Goal: Task Accomplishment & Management: Use online tool/utility

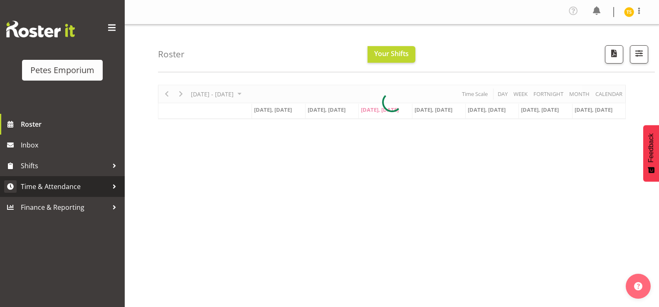
click at [70, 188] on span "Time & Attendance" at bounding box center [64, 187] width 87 height 12
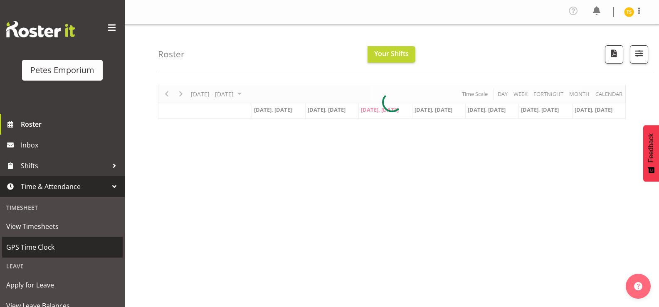
click at [32, 250] on span "GPS Time Clock" at bounding box center [62, 247] width 112 height 12
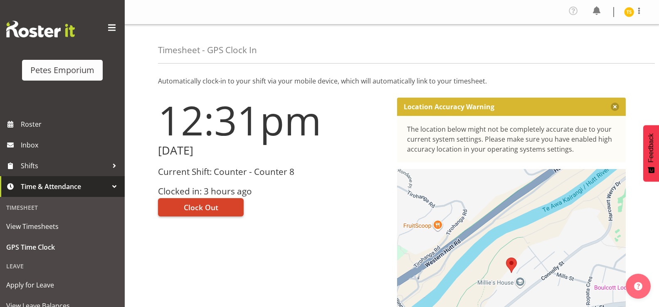
click at [206, 211] on span "Clock Out" at bounding box center [201, 207] width 35 height 11
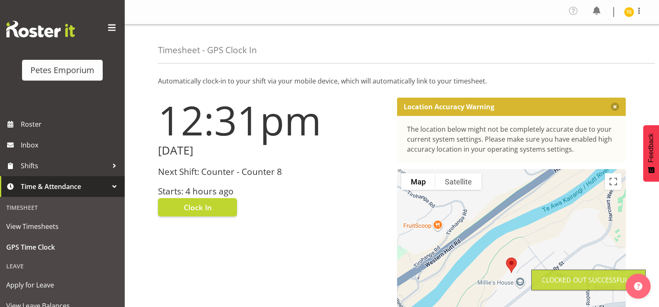
click at [624, 9] on figure at bounding box center [629, 12] width 10 height 10
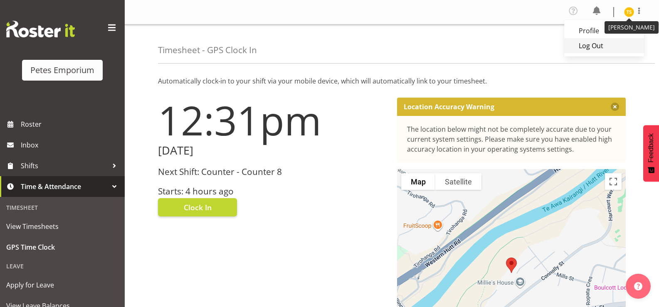
click at [592, 49] on link "Log Out" at bounding box center [604, 45] width 80 height 15
